Goal: Information Seeking & Learning: Understand process/instructions

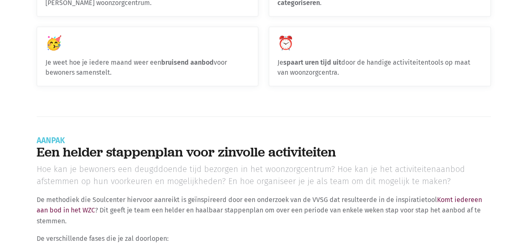
scroll to position [1042, 0]
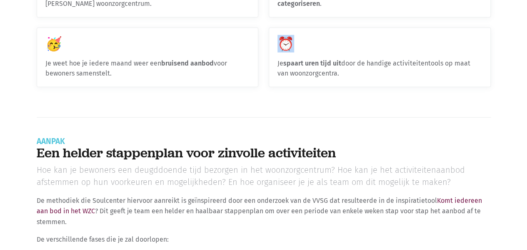
drag, startPoint x: 270, startPoint y: 110, endPoint x: 421, endPoint y: 130, distance: 151.7
click at [421, 87] on div "⏰ Je spaart uren tijd uit door de handige activiteitentools op maat van woonzor…" at bounding box center [379, 57] width 221 height 59
click at [427, 52] on div "⏰" at bounding box center [380, 43] width 205 height 15
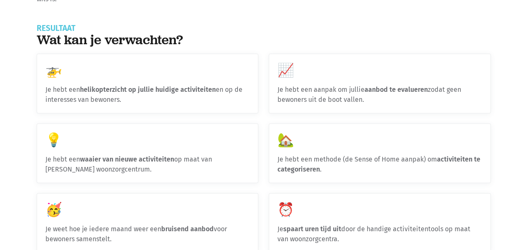
scroll to position [876, 0]
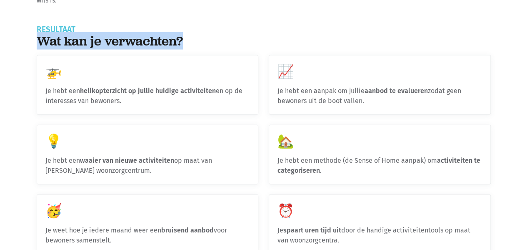
drag, startPoint x: 34, startPoint y: 121, endPoint x: 204, endPoint y: 119, distance: 170.1
click at [204, 49] on h2 "Wat kan je verwachten?" at bounding box center [264, 40] width 454 height 15
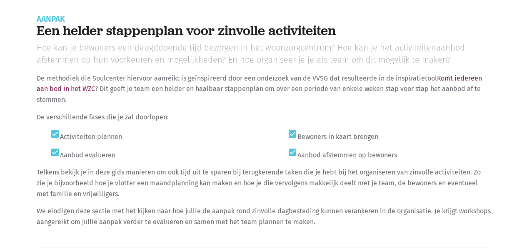
scroll to position [1126, 0]
